Goal: Transaction & Acquisition: Purchase product/service

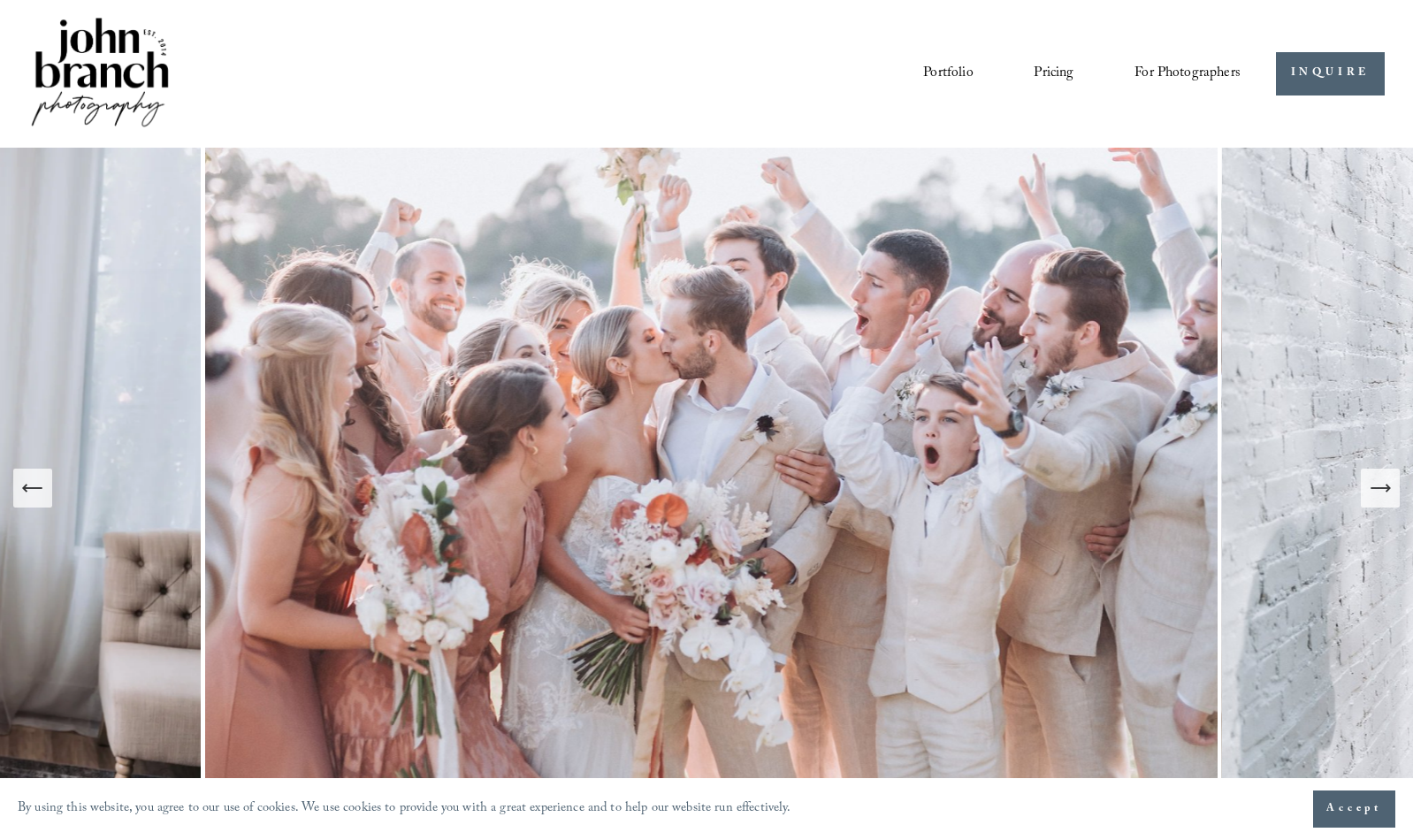
click at [0, 0] on span "Presets" at bounding box center [0, 0] width 0 height 0
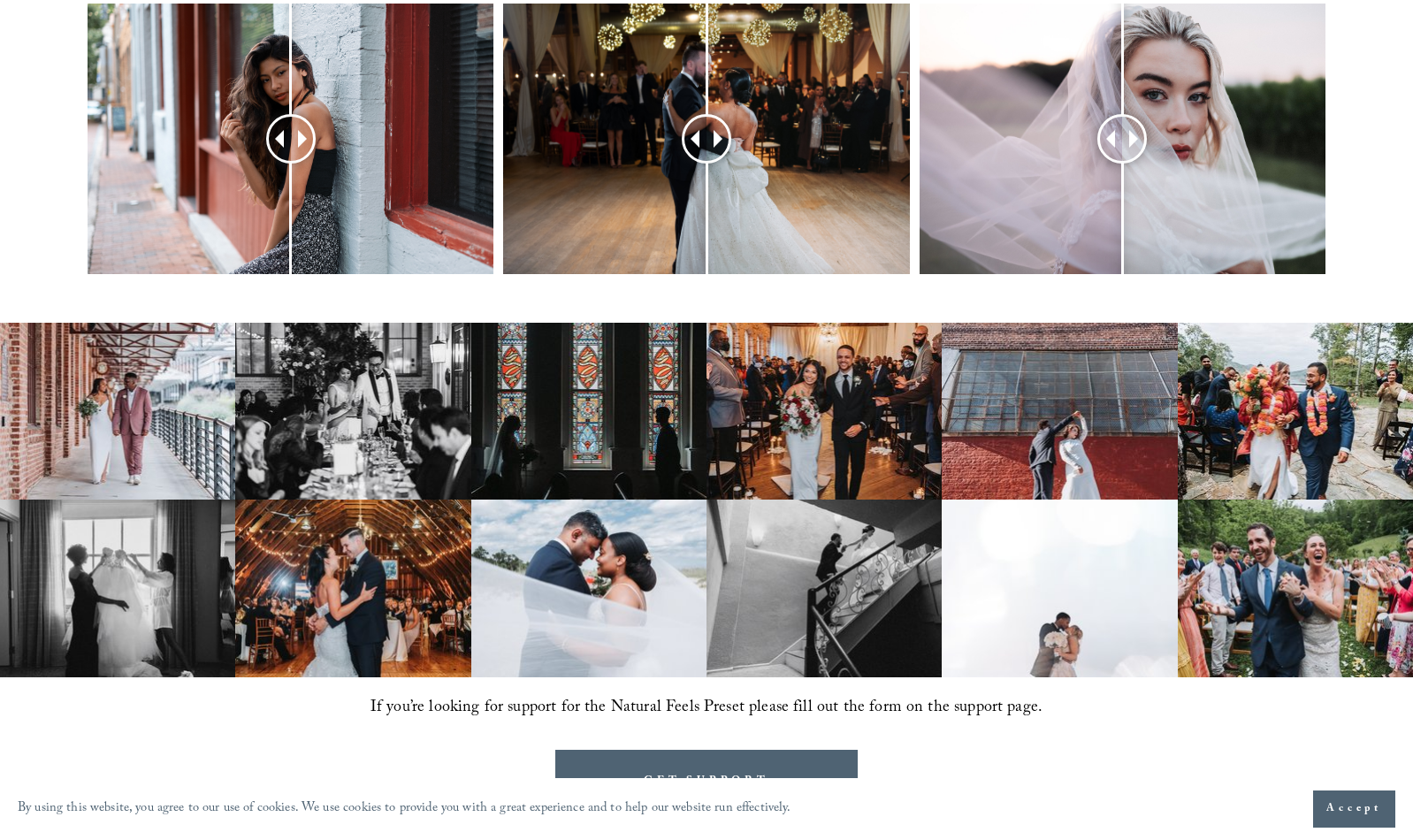
scroll to position [842, 0]
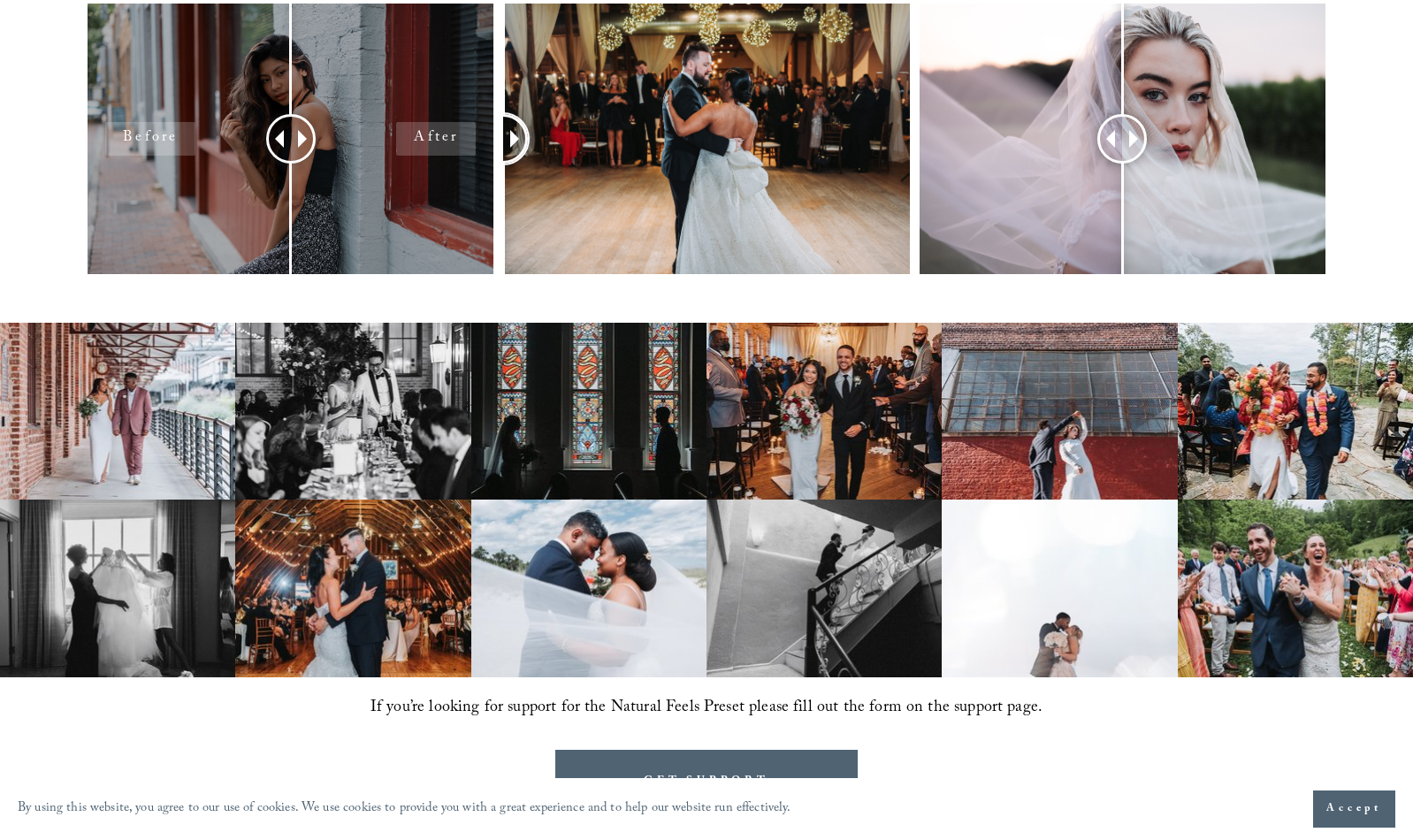
drag, startPoint x: 701, startPoint y: 124, endPoint x: 455, endPoint y: 97, distance: 247.5
click at [455, 97] on div at bounding box center [706, 162] width 1413 height 317
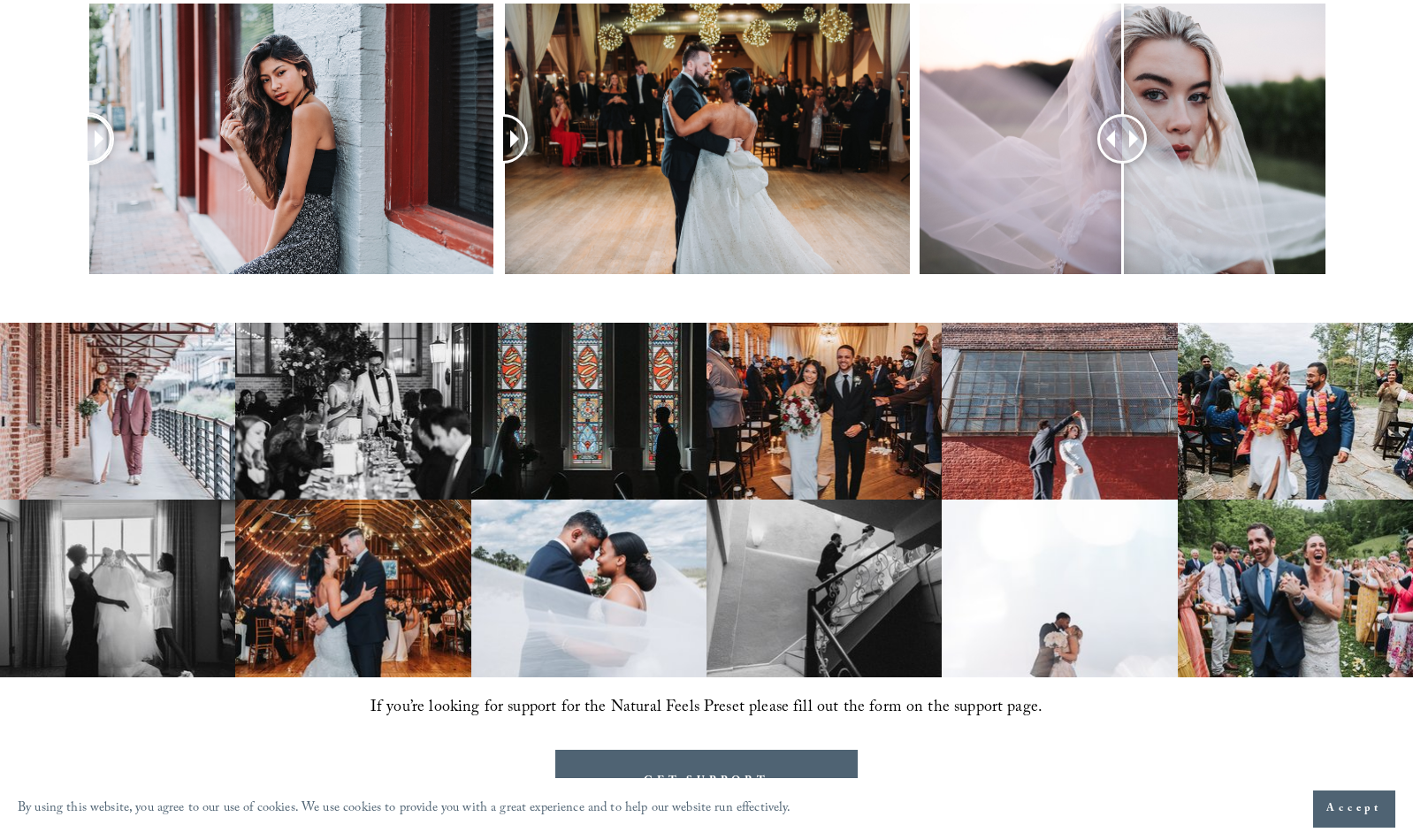
drag, startPoint x: 286, startPoint y: 137, endPoint x: 58, endPoint y: 104, distance: 230.4
click at [58, 104] on div at bounding box center [706, 162] width 1413 height 317
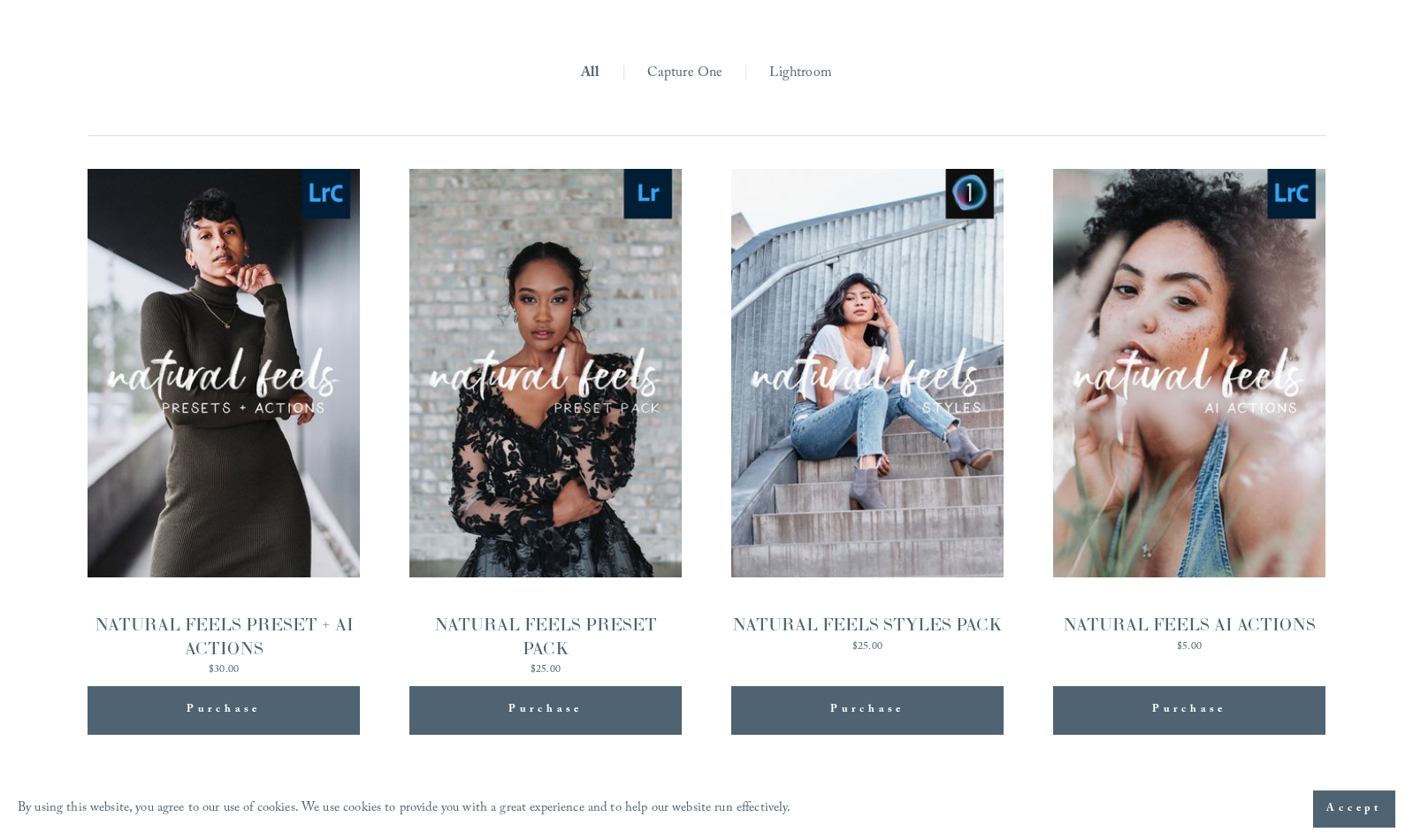
scroll to position [1671, 0]
click at [242, 385] on span "Quick View" at bounding box center [223, 373] width 111 height 49
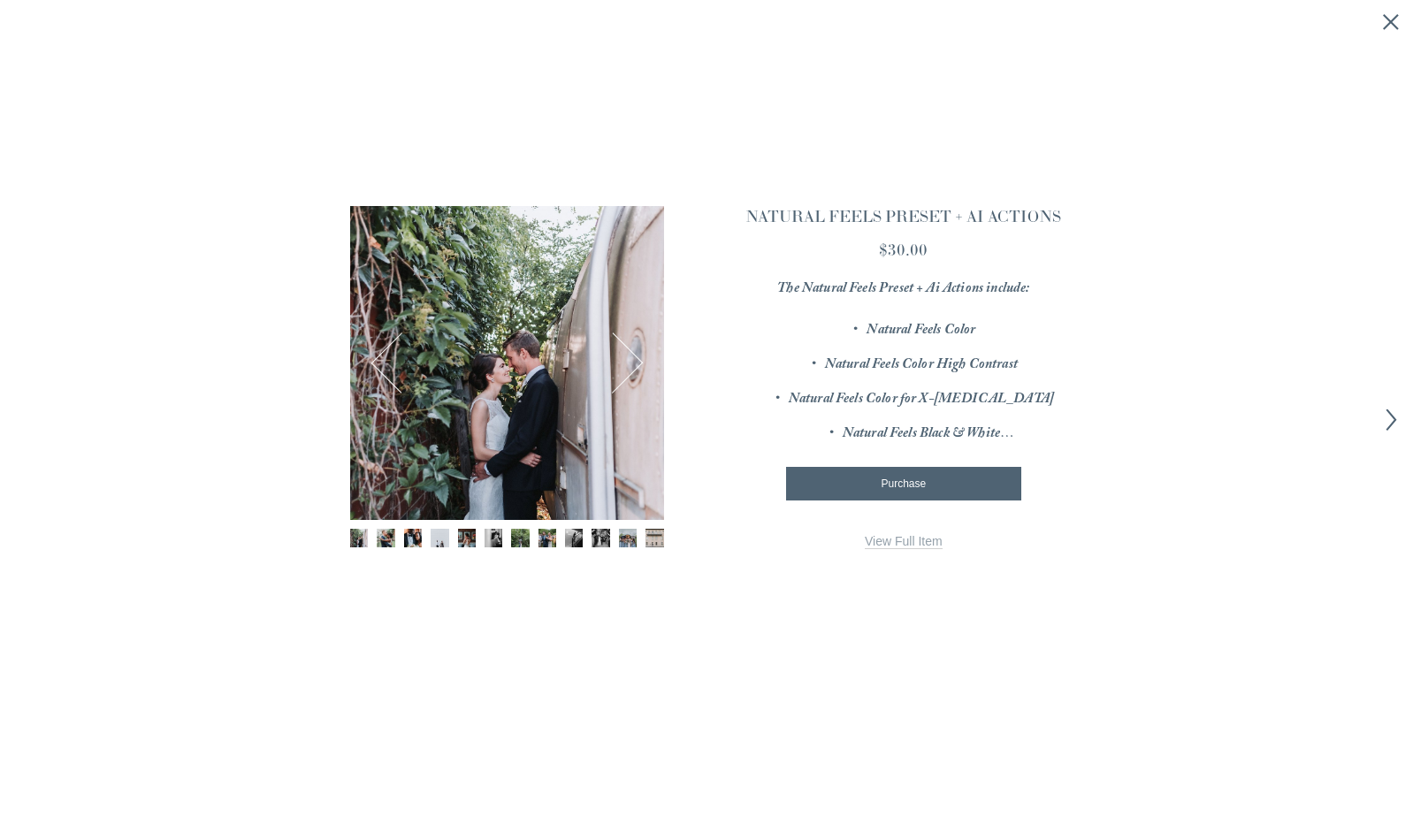
click at [621, 368] on button "Next" at bounding box center [613, 363] width 60 height 60
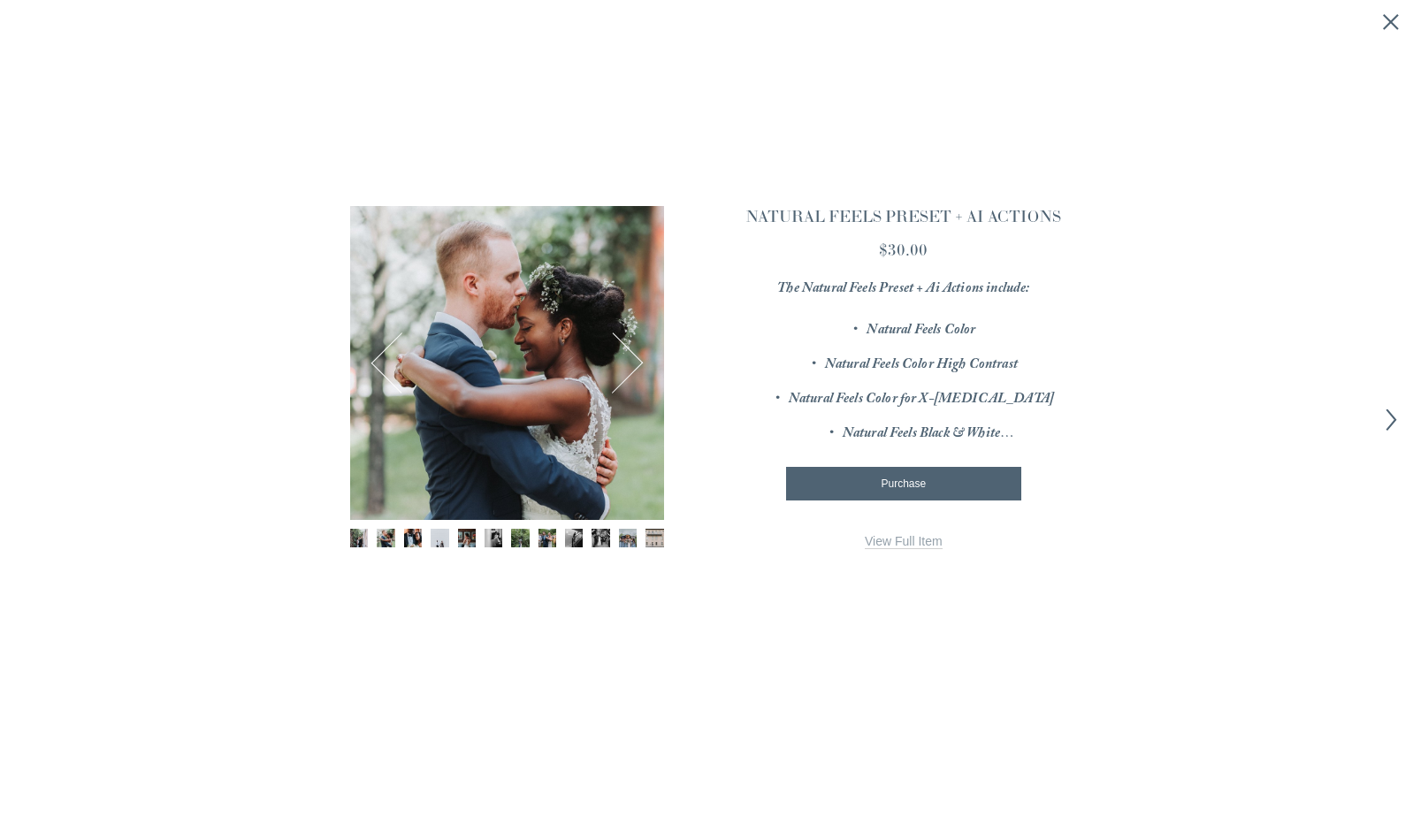
click at [901, 534] on link "View Full Item" at bounding box center [903, 541] width 78 height 15
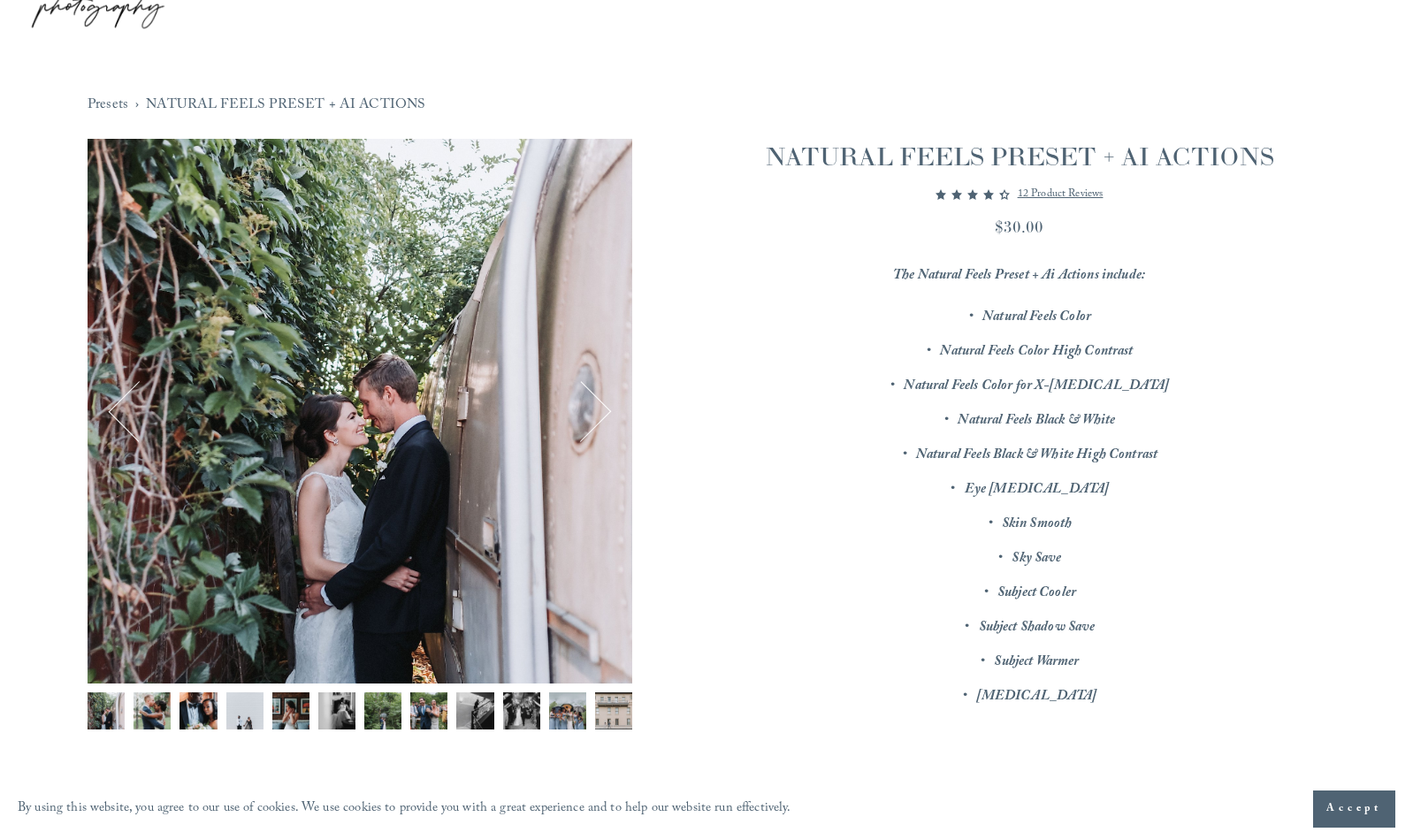
scroll to position [100, 0]
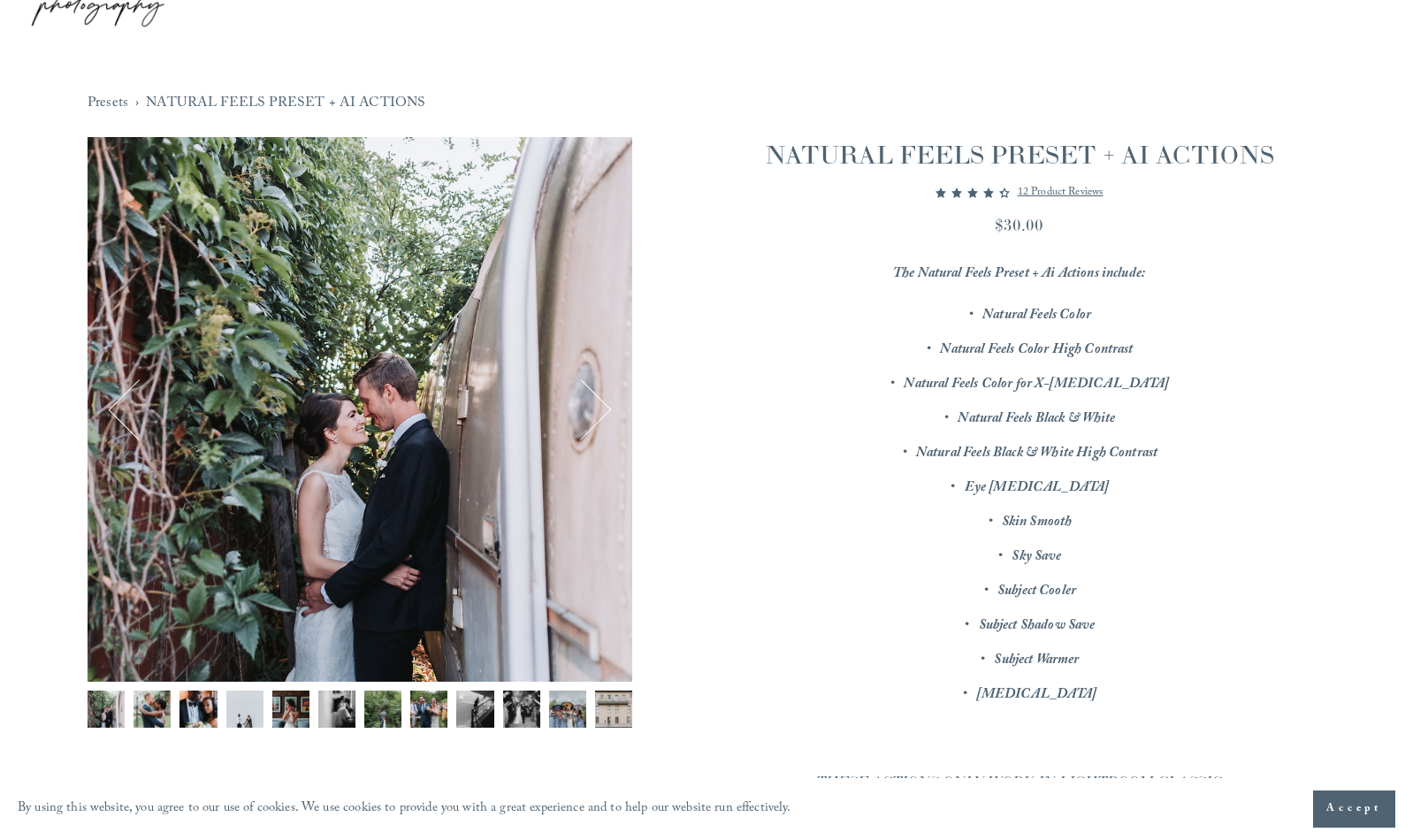
click at [595, 423] on button "Next" at bounding box center [581, 409] width 60 height 60
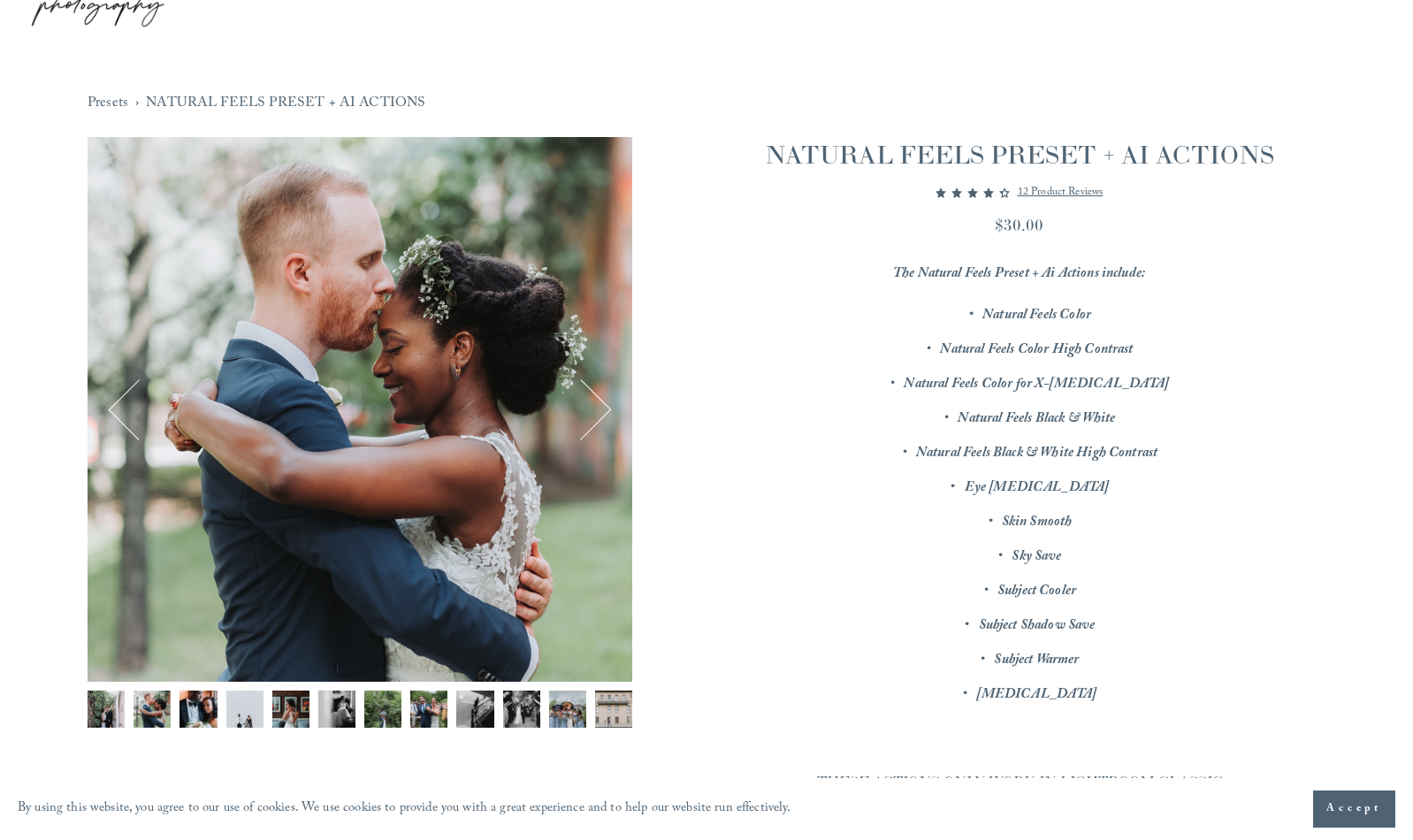
click at [595, 423] on button "Next" at bounding box center [581, 409] width 60 height 60
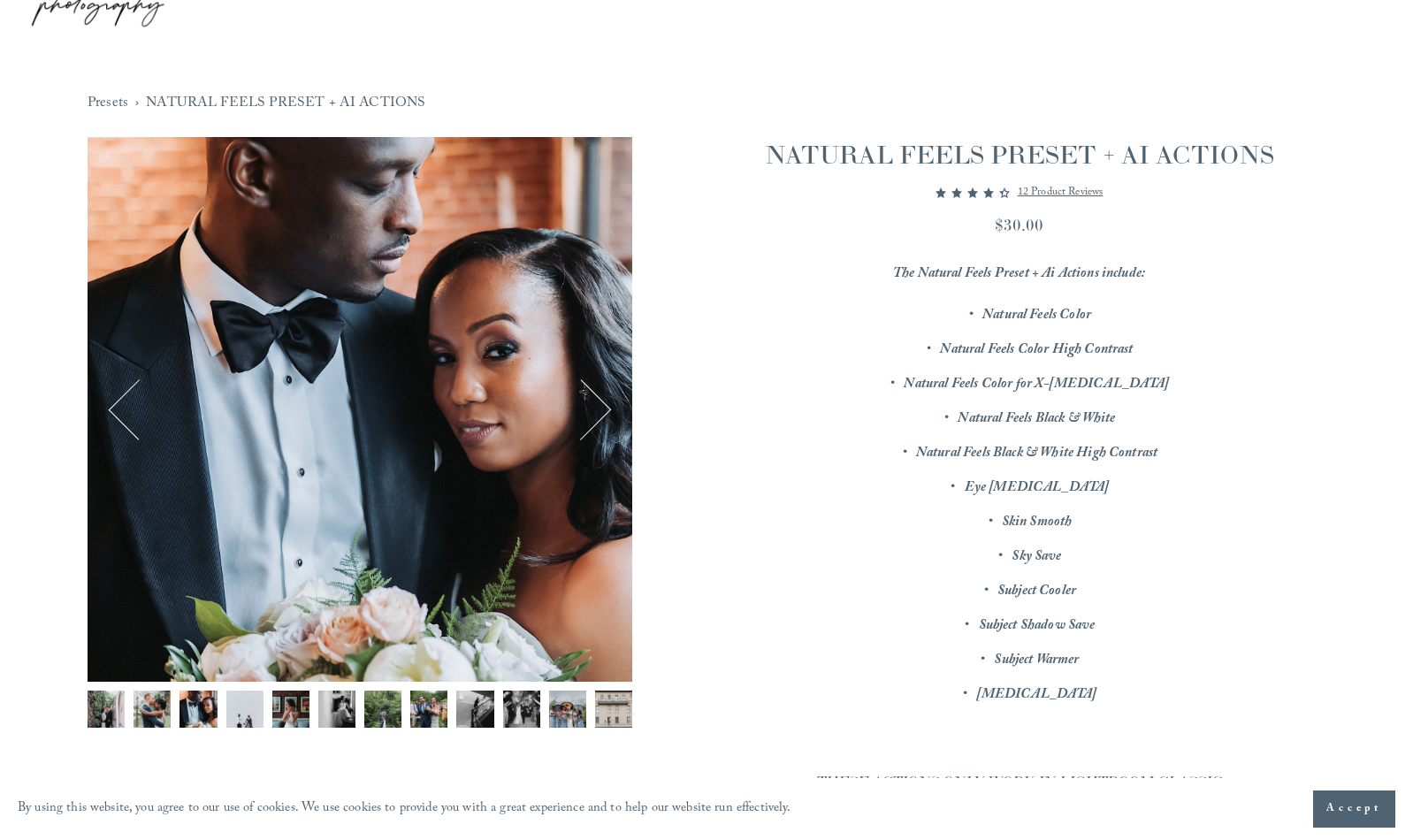
click at [595, 423] on button "Next" at bounding box center [581, 409] width 60 height 60
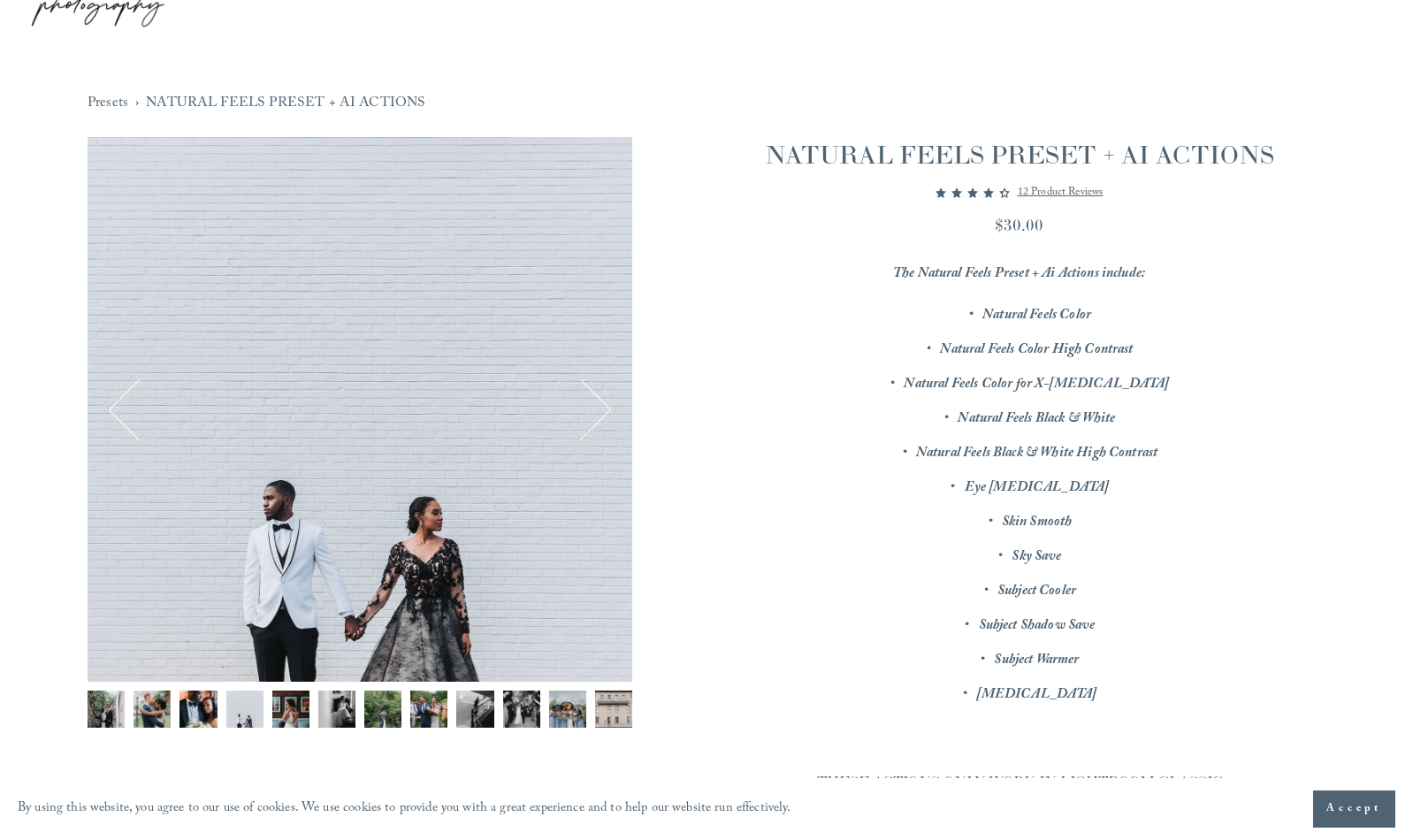
click at [595, 423] on button "Next" at bounding box center [581, 409] width 60 height 60
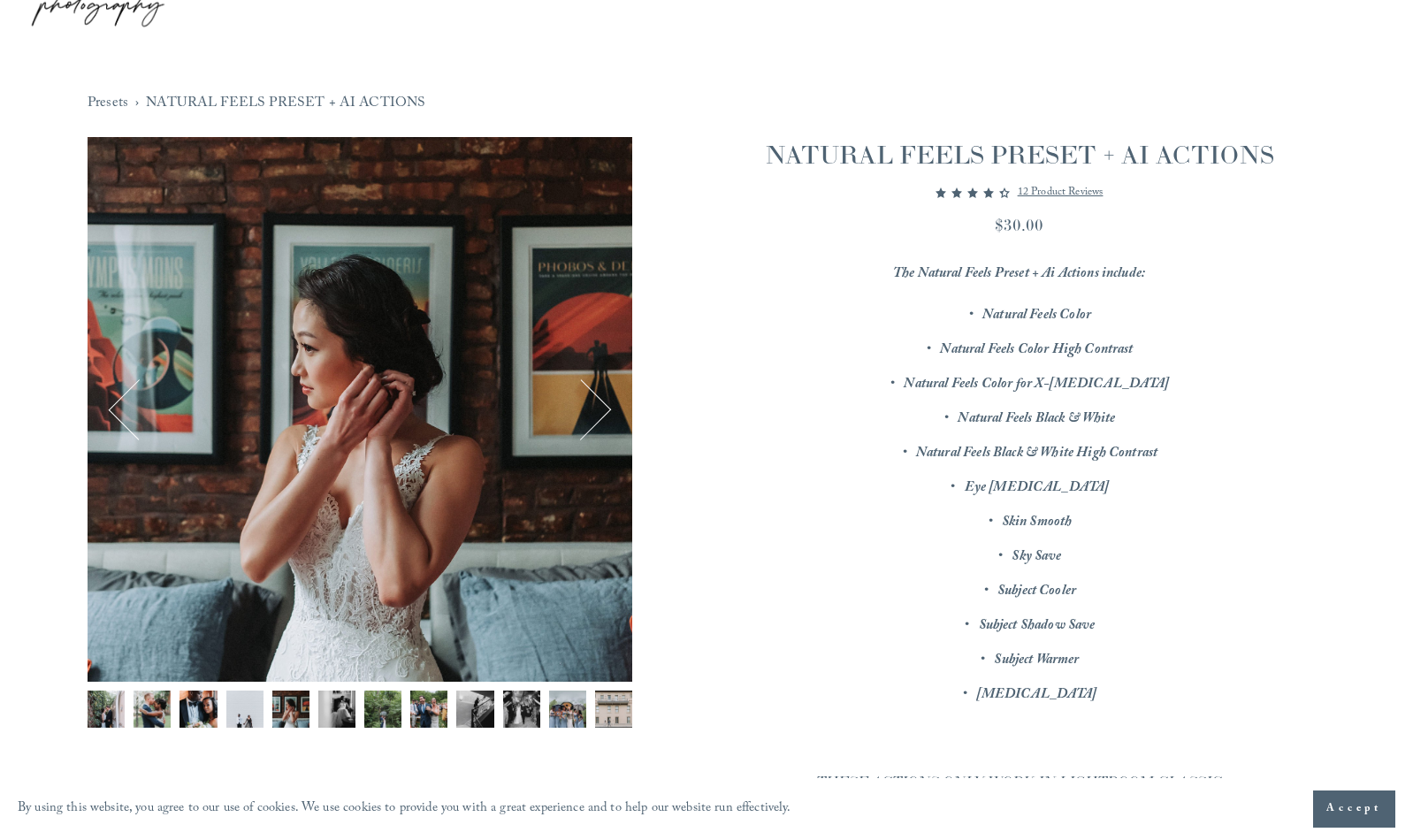
click at [595, 423] on button "Next" at bounding box center [581, 409] width 60 height 60
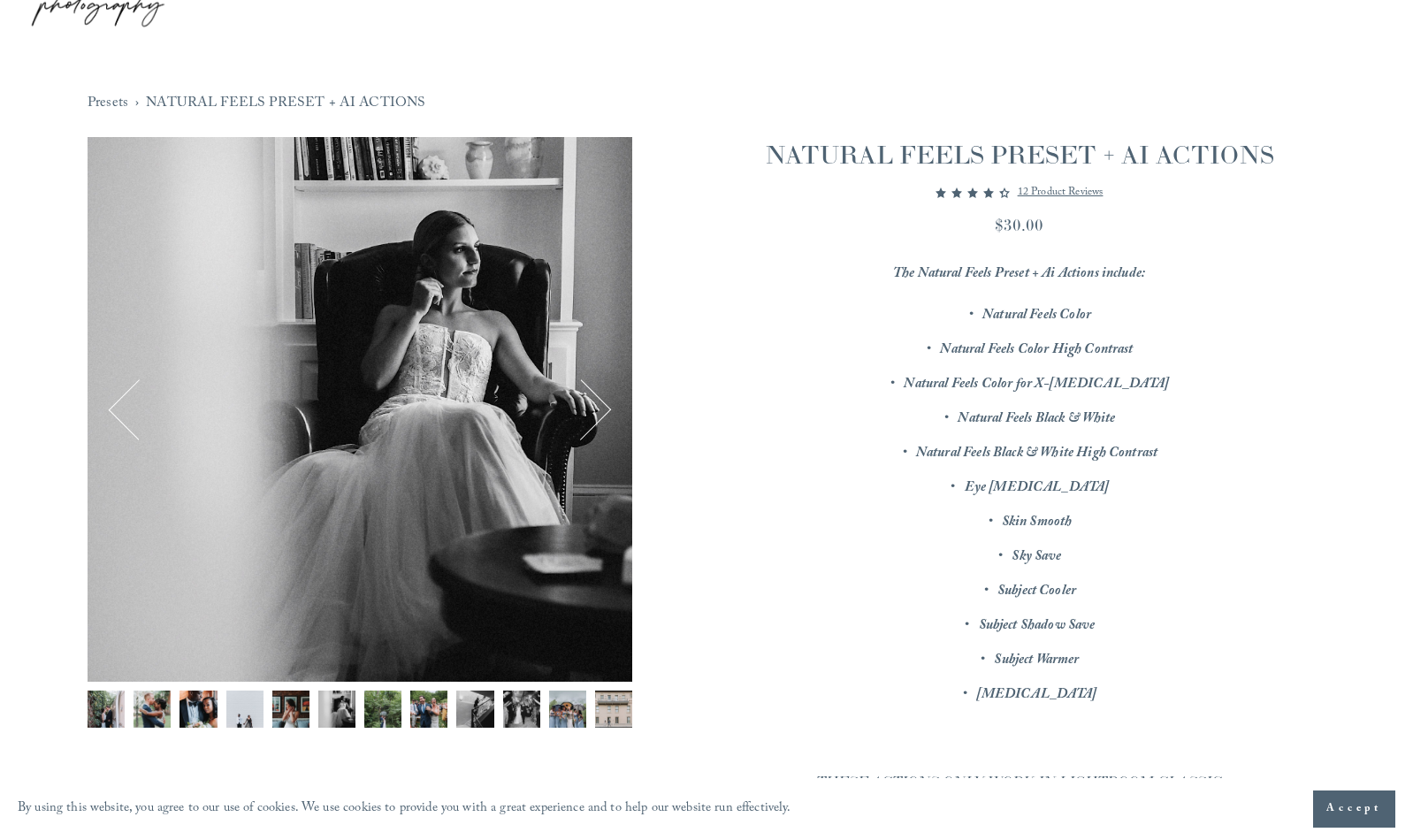
click at [595, 423] on button "Next" at bounding box center [581, 409] width 60 height 60
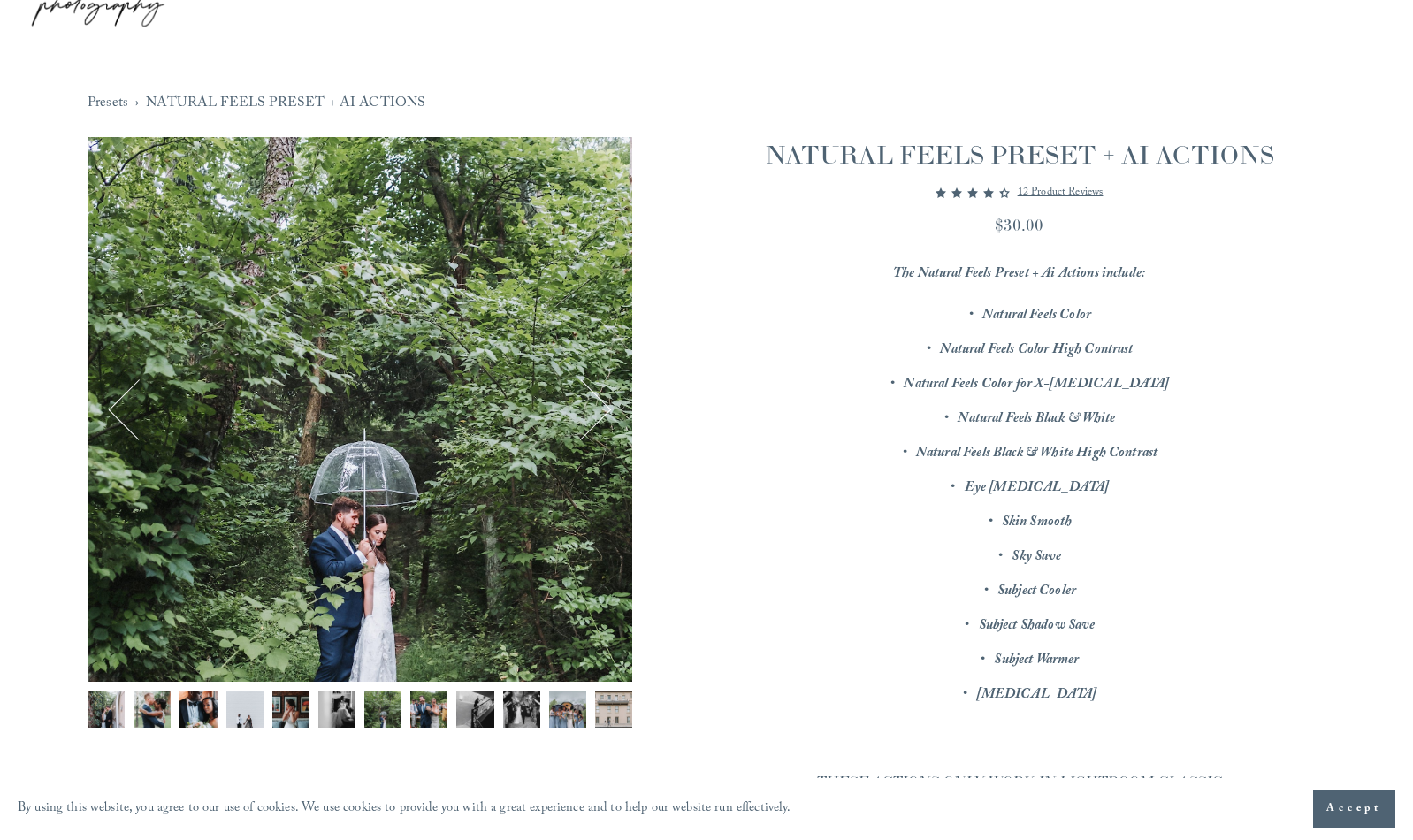
click at [595, 423] on button "Next" at bounding box center [581, 409] width 60 height 60
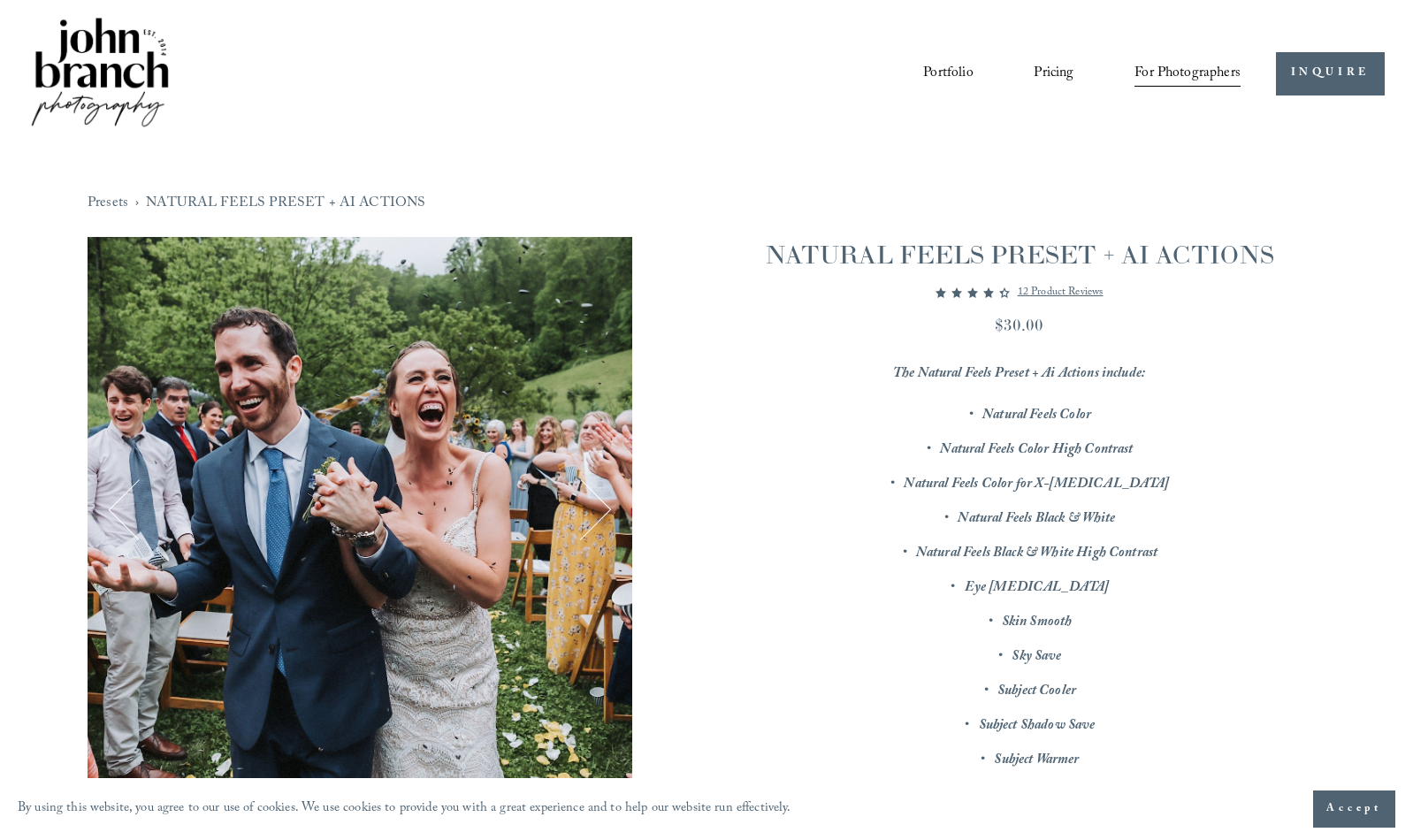
scroll to position [0, 0]
